Goal: Navigation & Orientation: Find specific page/section

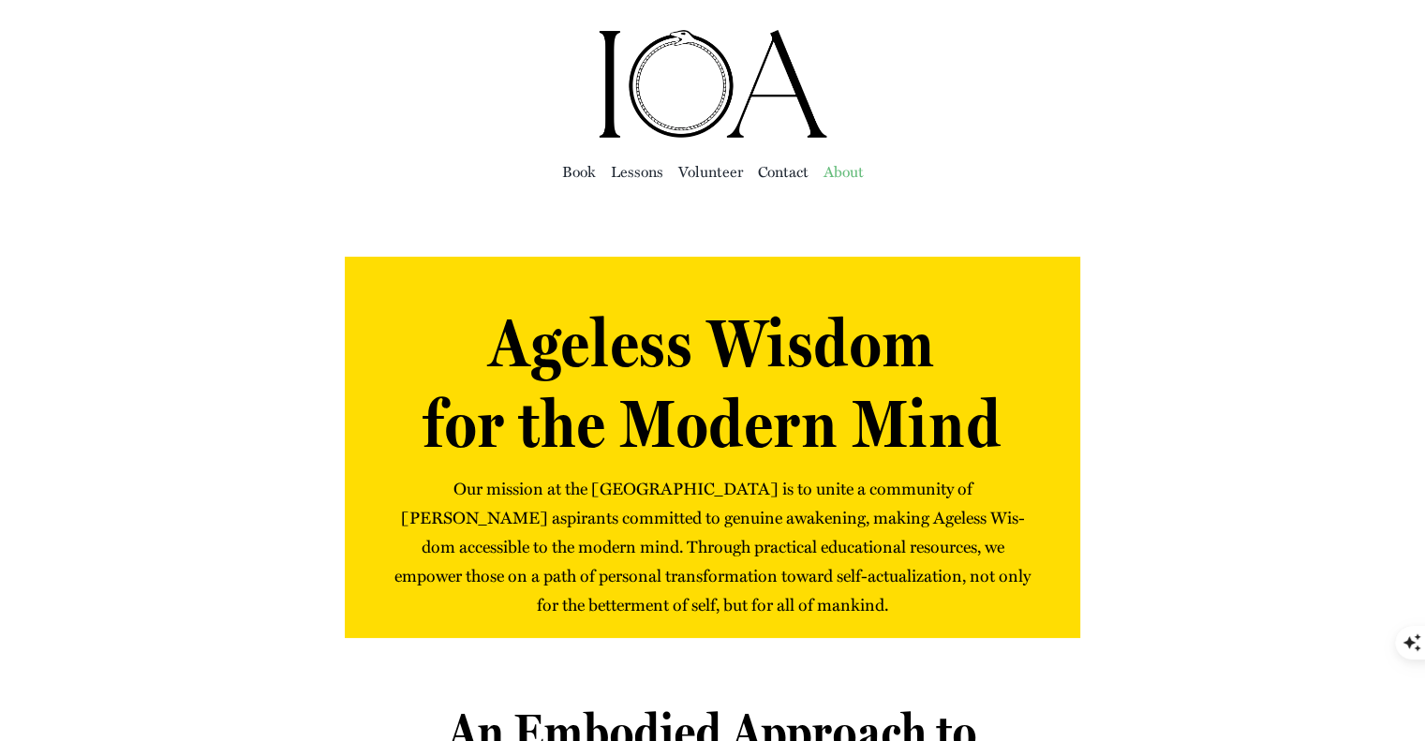
click at [836, 165] on span "About" at bounding box center [844, 171] width 40 height 26
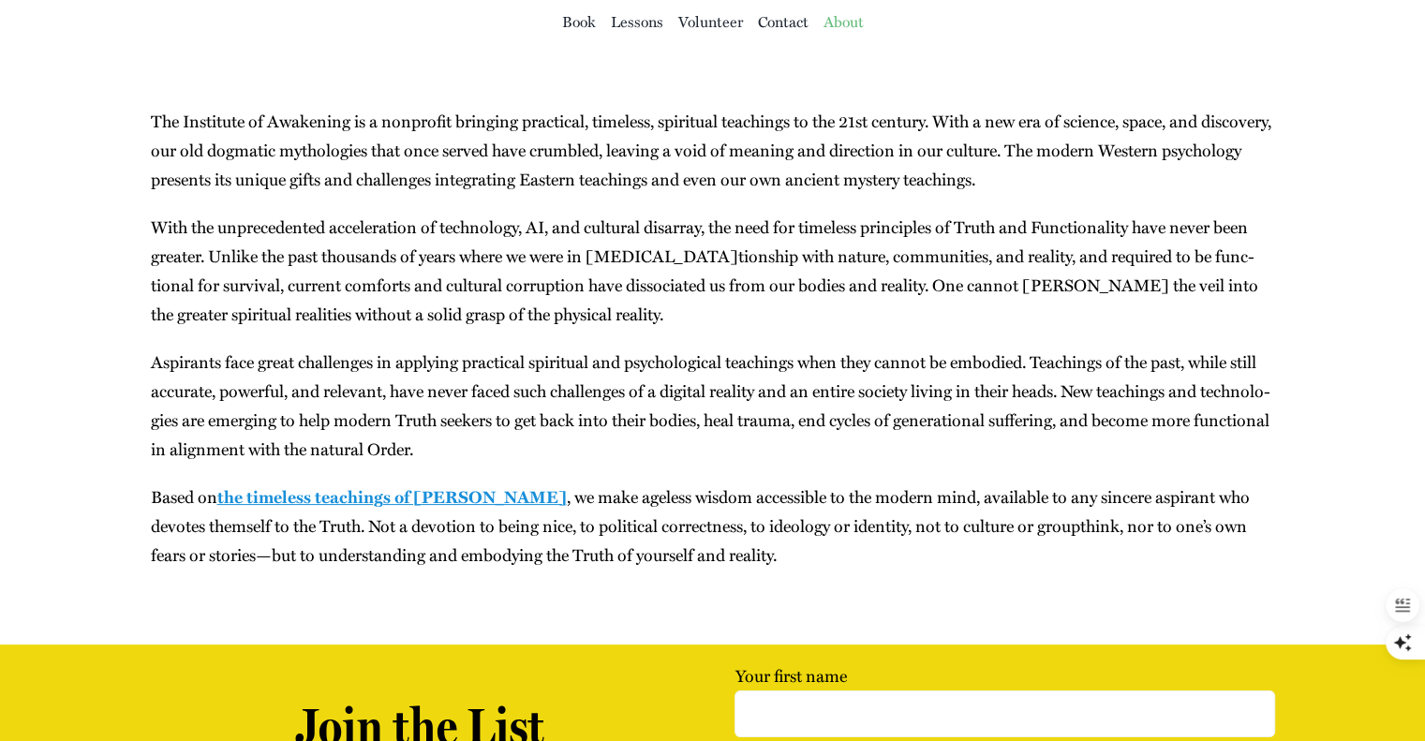
scroll to position [90, 0]
